Goal: Navigation & Orientation: Find specific page/section

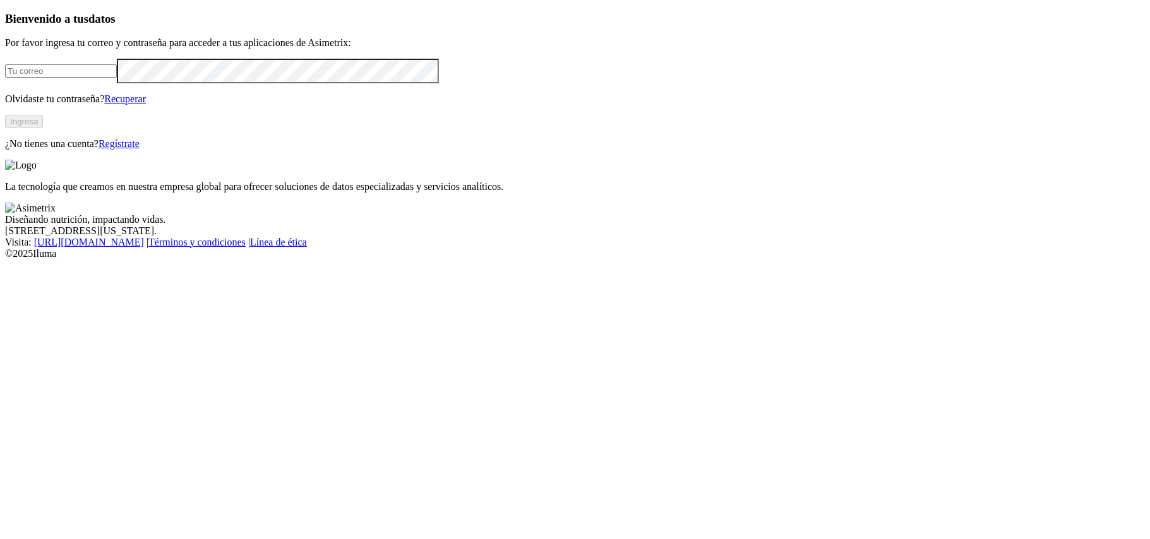
type input "[PERSON_NAME][EMAIL_ADDRESS][DOMAIN_NAME]"
click at [43, 128] on button "Ingresa" at bounding box center [24, 121] width 38 height 13
